Goal: Browse casually: Explore the website without a specific task or goal

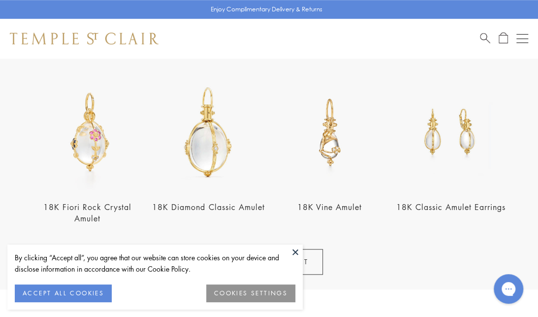
scroll to position [346, 0]
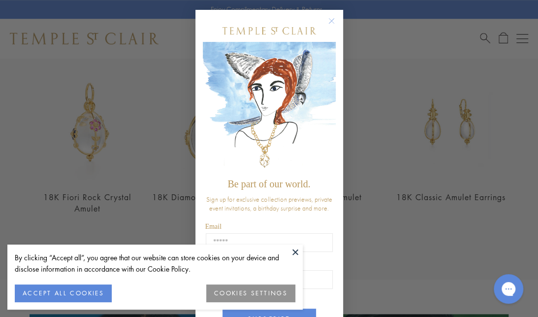
click at [325, 24] on icon "Close dialog" at bounding box center [331, 21] width 12 height 12
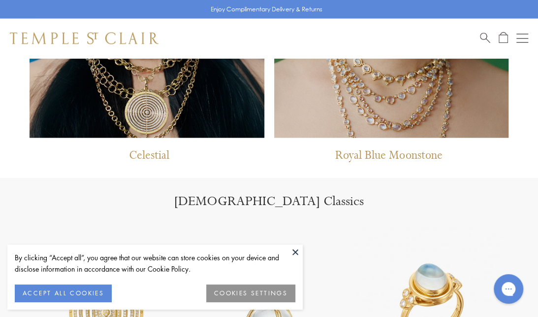
scroll to position [851, 0]
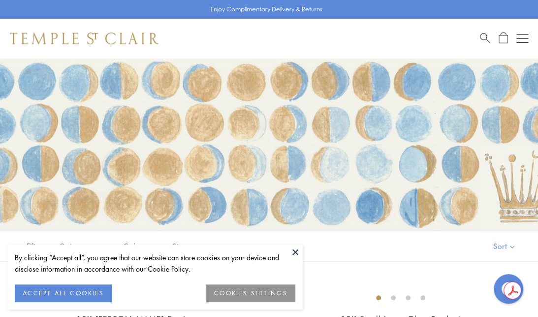
click at [271, 294] on button "COOKIES SETTINGS" at bounding box center [250, 293] width 89 height 18
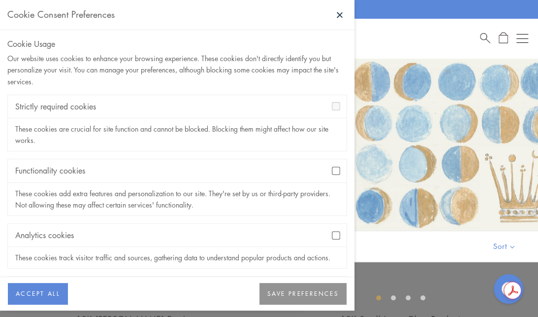
click at [322, 290] on button "SAVE PREFERENCES" at bounding box center [302, 294] width 87 height 22
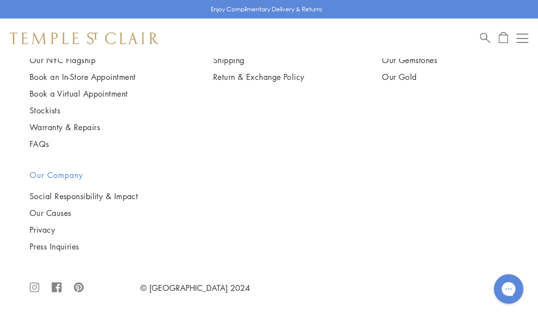
scroll to position [2694, 0]
click at [0, 0] on img at bounding box center [0, 0] width 0 height 0
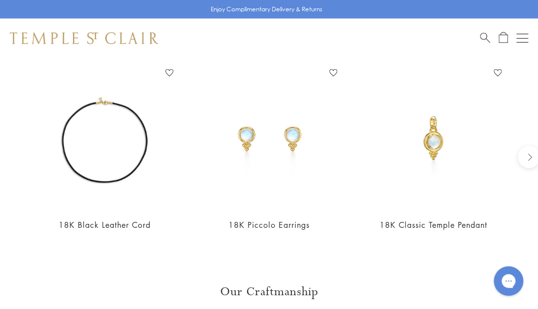
scroll to position [869, 0]
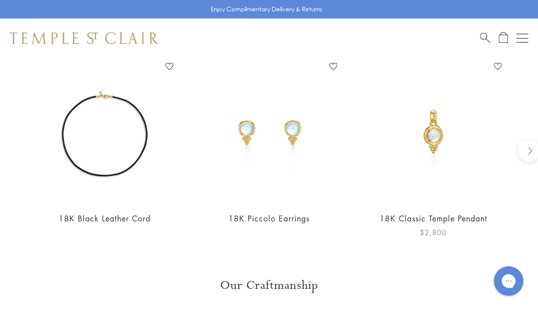
click at [429, 131] on img at bounding box center [433, 131] width 145 height 145
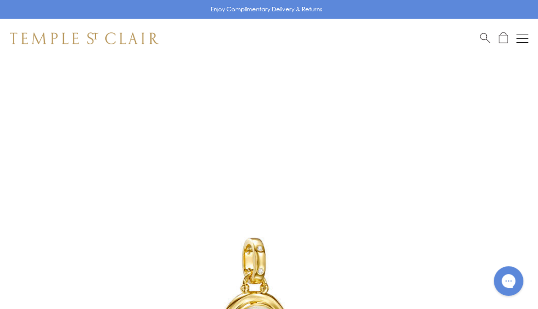
drag, startPoint x: 541, startPoint y: 48, endPoint x: 585, endPoint y: -35, distance: 94.2
